Goal: Entertainment & Leisure: Consume media (video, audio)

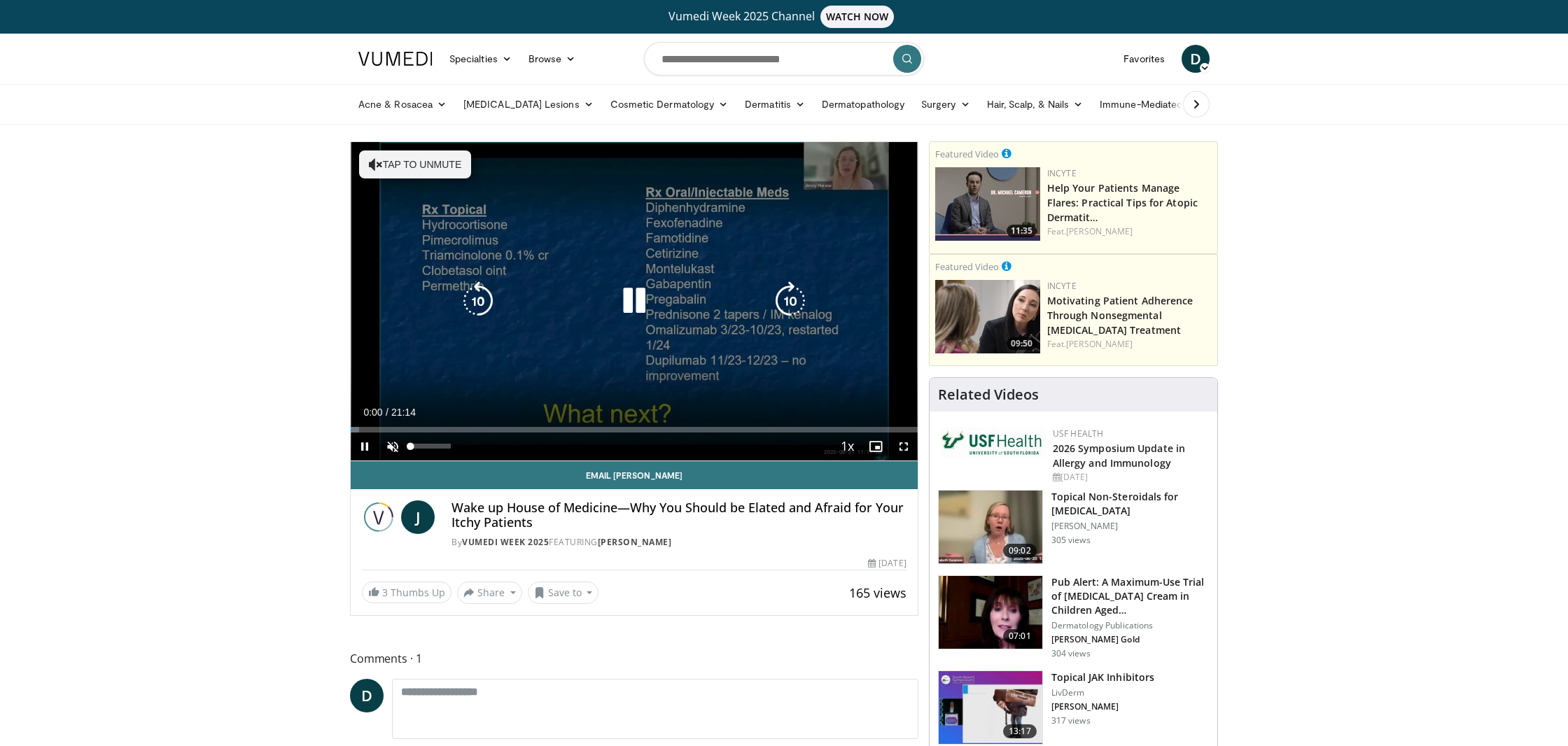
click at [395, 435] on span "Video Player" at bounding box center [393, 447] width 28 height 28
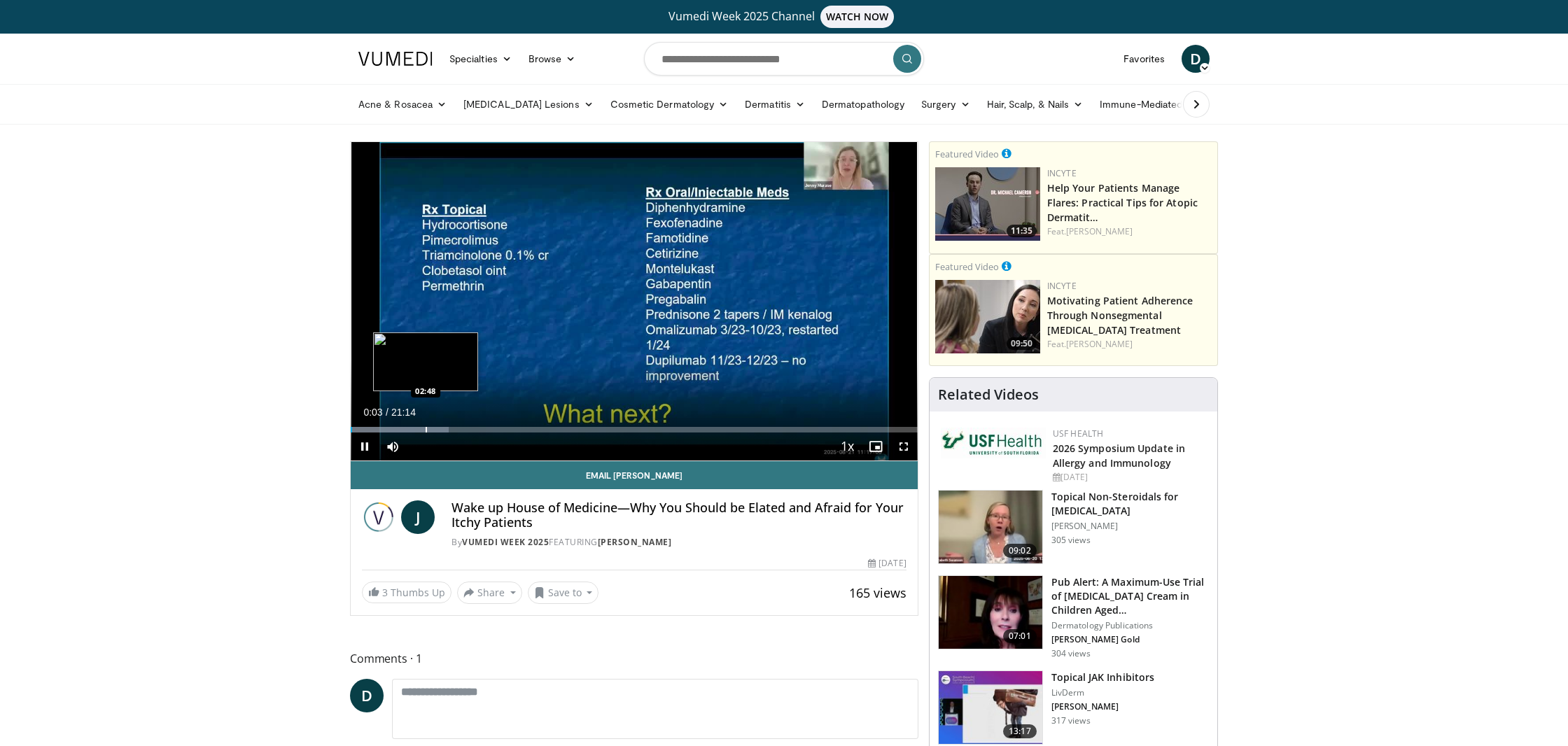
click at [426, 424] on div "Loaded : 17.27% 00:03 02:48" at bounding box center [634, 426] width 567 height 13
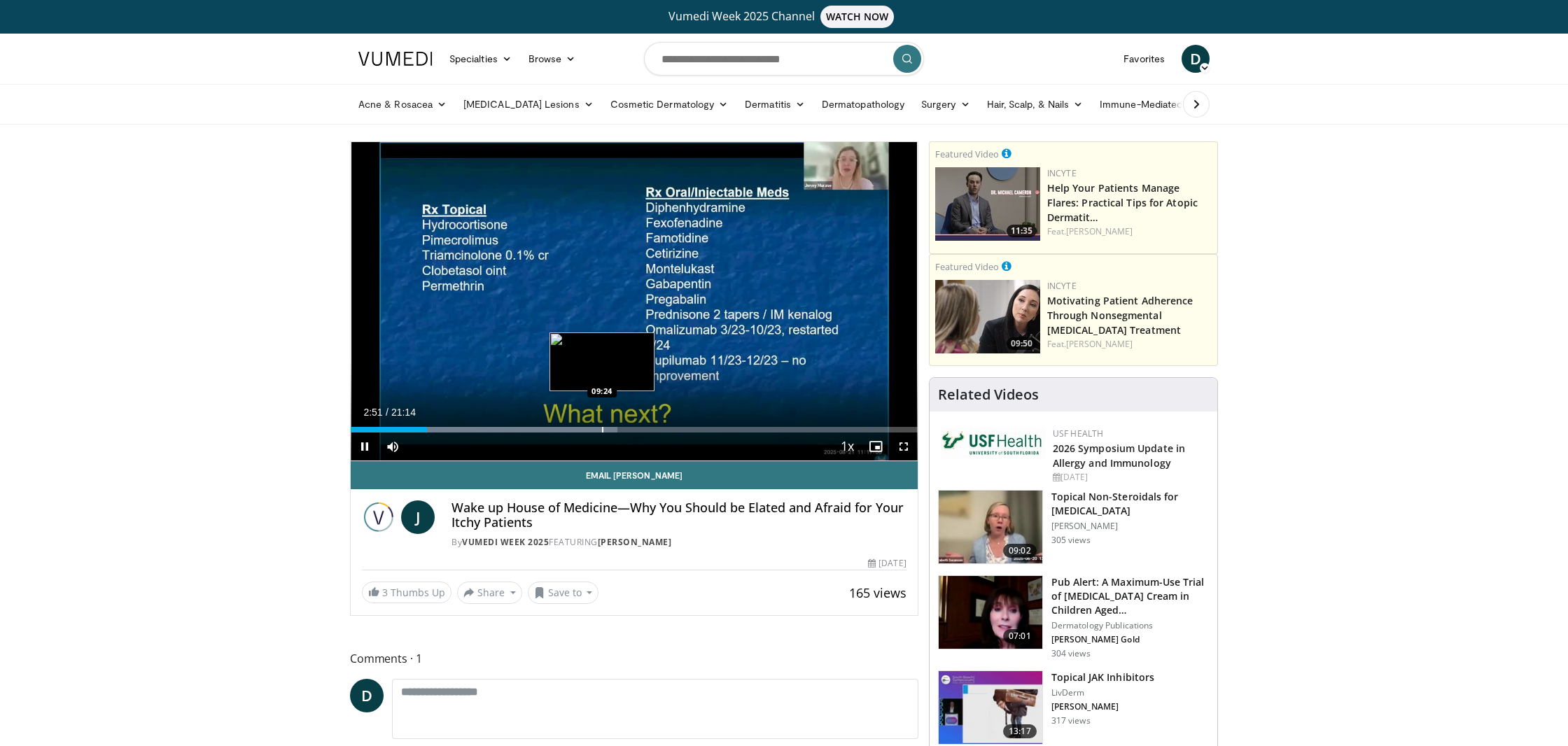
click at [602, 432] on div "Progress Bar" at bounding box center [602, 430] width 1 height 6
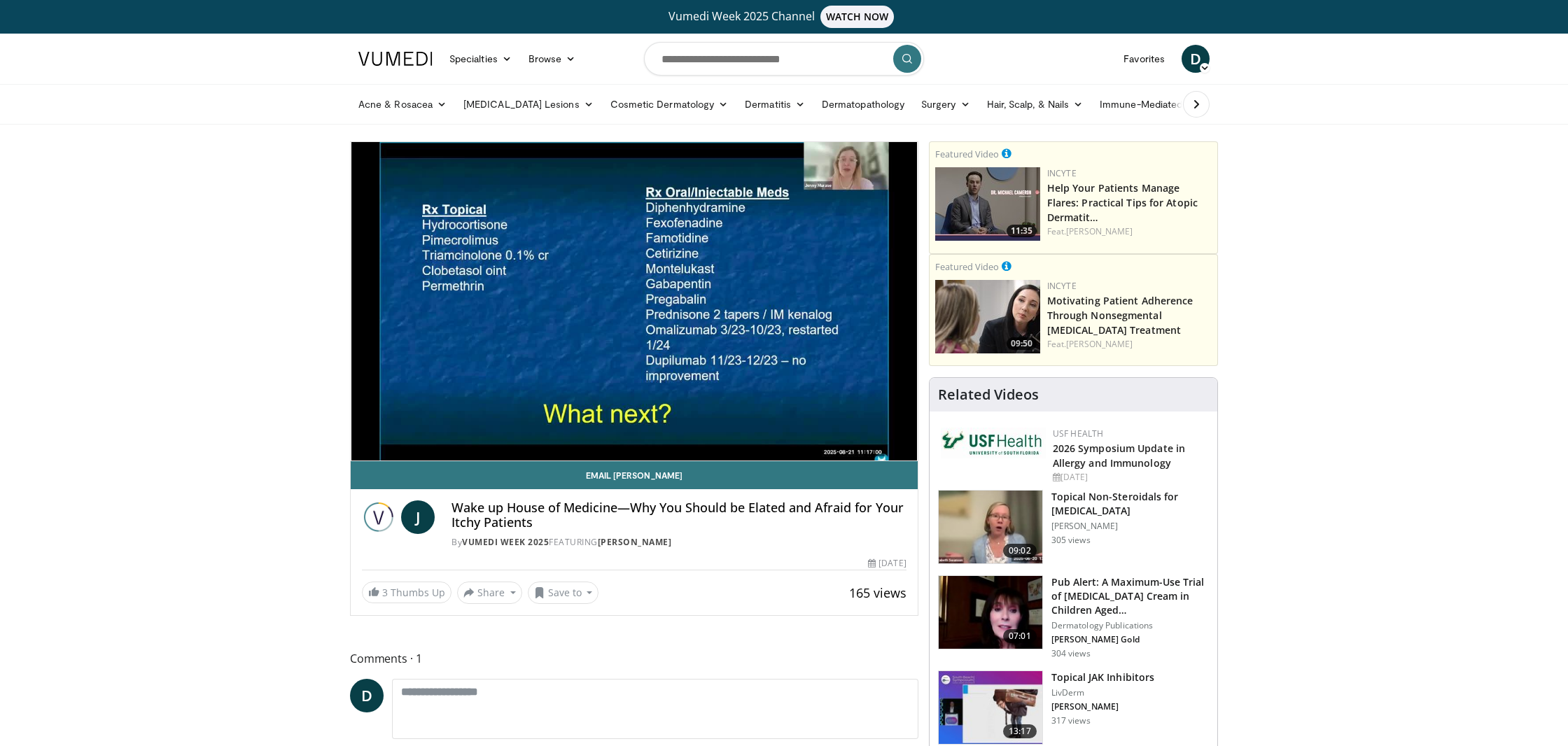
click at [694, 429] on div "10 seconds Tap to unmute" at bounding box center [634, 300] width 567 height 318
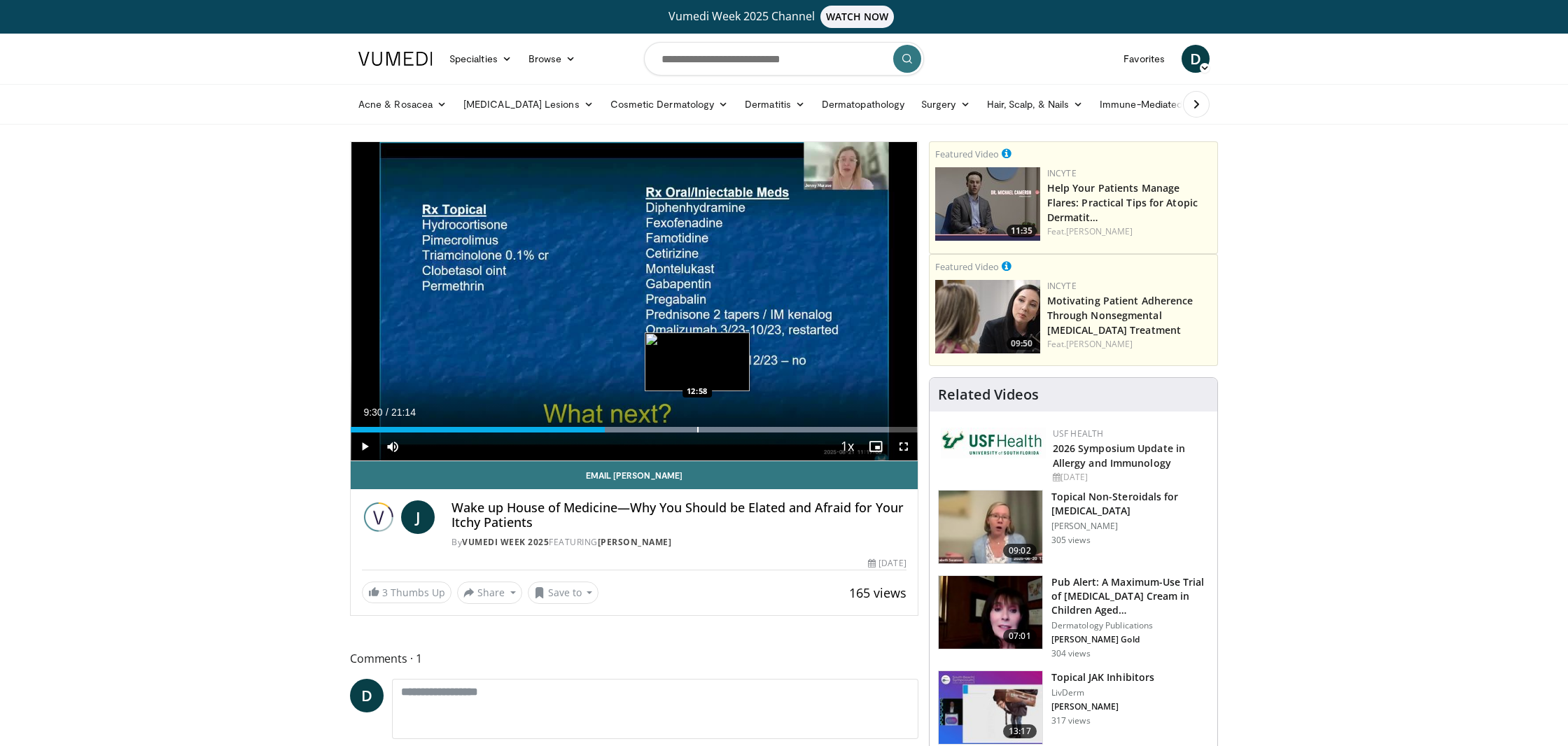
drag, startPoint x: 697, startPoint y: 429, endPoint x: 705, endPoint y: 430, distance: 8.1
click at [699, 429] on div "Loaded : 94.96% 09:30 12:58" at bounding box center [634, 430] width 567 height 6
click at [759, 429] on div "Progress Bar" at bounding box center [759, 430] width 1 height 6
